Goal: Information Seeking & Learning: Find specific page/section

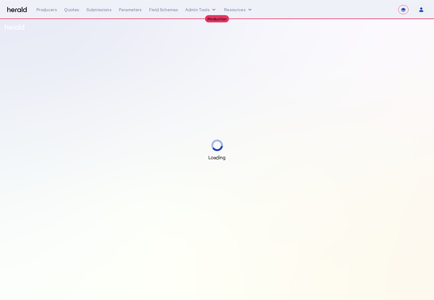
select select "**********"
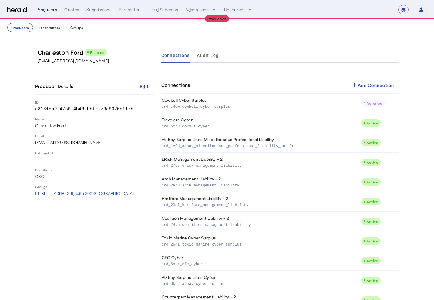
click at [51, 9] on div "Producers" at bounding box center [46, 10] width 21 height 6
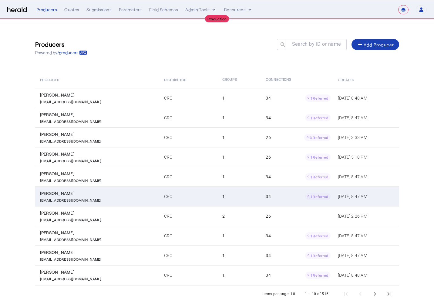
scroll to position [16, 0]
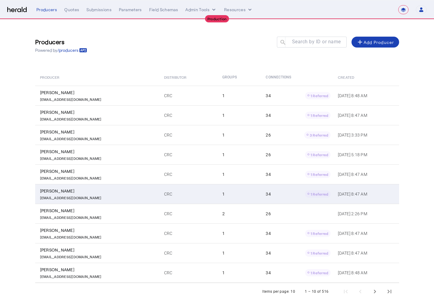
click at [110, 190] on div "[PERSON_NAME]" at bounding box center [98, 191] width 117 height 6
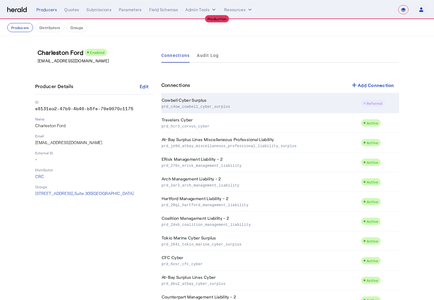
click at [203, 105] on p "prd_c4ow_cowbell_cyber_surplus" at bounding box center [260, 106] width 197 height 6
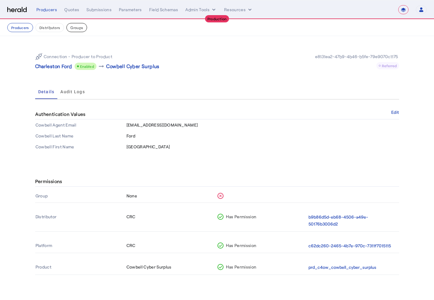
click at [74, 28] on button "Groups" at bounding box center [76, 27] width 21 height 9
click at [54, 67] on p "Charleston Ford" at bounding box center [53, 66] width 37 height 7
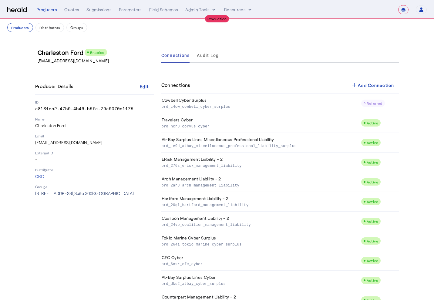
click at [51, 195] on span "[STREET_ADDRESS]" at bounding box center [84, 193] width 99 height 5
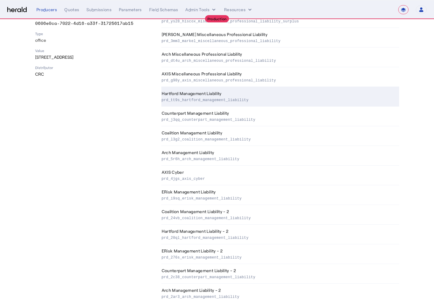
scroll to position [160, 0]
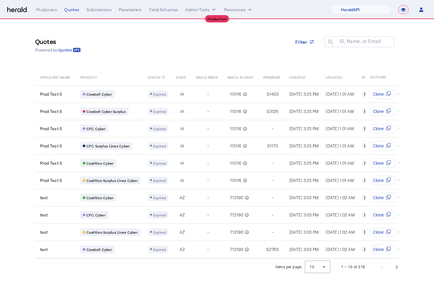
select select "pfm_2v8p_herald_api"
select select "**********"
